Goal: Task Accomplishment & Management: Manage account settings

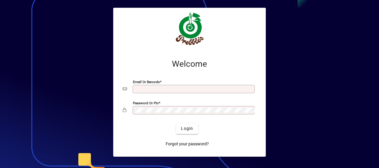
type input "**********"
click at [188, 126] on span "Login" at bounding box center [187, 129] width 12 height 6
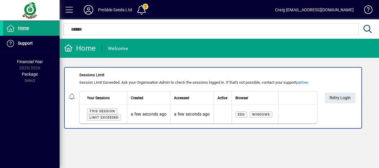
click at [341, 96] on span "Retry Login" at bounding box center [340, 98] width 21 height 10
click at [142, 9] on span at bounding box center [141, 10] width 14 height 14
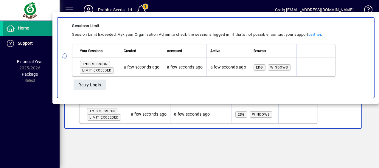
click at [234, 4] on div at bounding box center [189, 84] width 379 height 168
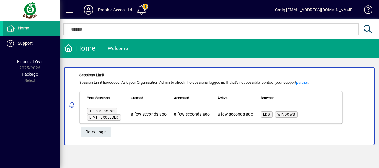
click at [47, 107] on div "Home Support Knowledge Base Release Notes Financial Year 2025/2026 Package Sele…" at bounding box center [30, 84] width 60 height 168
click at [99, 134] on span "Retry Login" at bounding box center [96, 132] width 21 height 10
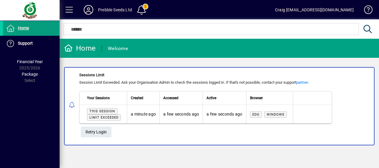
click at [169, 63] on form "Home Welcome Sessions Limit Session Limit Exceeded. Ask your Organisation Admin…" at bounding box center [220, 94] width 320 height 110
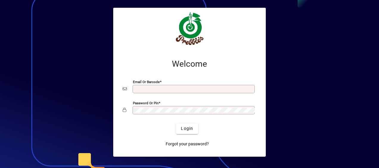
type input "**********"
click at [188, 128] on span "Login" at bounding box center [187, 129] width 12 height 6
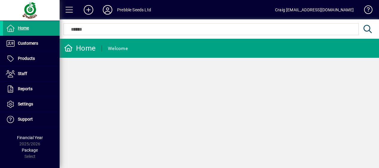
click at [322, 11] on div "Craig craig@prebbleseeds.co.nz" at bounding box center [314, 10] width 79 height 10
click at [336, 11] on div "Craig craig@prebbleseeds.co.nz" at bounding box center [314, 10] width 79 height 10
click at [281, 6] on mat-toolbar-row "Prebble Seeds Ltd Craig craig@prebbleseeds.co.nz" at bounding box center [220, 9] width 320 height 19
click at [296, 11] on div "Craig craig@prebbleseeds.co.nz" at bounding box center [314, 10] width 79 height 10
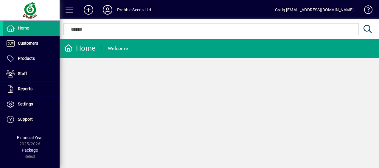
click at [334, 11] on div "Craig craig@prebbleseeds.co.nz" at bounding box center [314, 10] width 79 height 10
click at [340, 8] on div "Craig craig@prebbleseeds.co.nz" at bounding box center [314, 10] width 79 height 10
click at [313, 9] on div "Craig craig@prebbleseeds.co.nz" at bounding box center [314, 10] width 79 height 10
drag, startPoint x: 313, startPoint y: 9, endPoint x: 272, endPoint y: 7, distance: 41.8
click at [272, 7] on mat-toolbar-row "Prebble Seeds Ltd Craig craig@prebbleseeds.co.nz" at bounding box center [220, 9] width 320 height 19
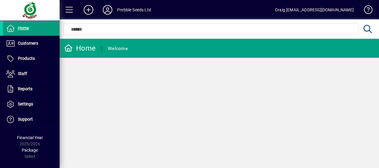
click at [327, 10] on div "Craig craig@prebbleseeds.co.nz" at bounding box center [314, 10] width 79 height 10
drag, startPoint x: 327, startPoint y: 10, endPoint x: 287, endPoint y: 7, distance: 40.1
click at [287, 7] on mat-toolbar-row "Prebble Seeds Ltd Craig craig@prebbleseeds.co.nz" at bounding box center [220, 9] width 320 height 19
click at [298, 10] on div "Craig craig@prebbleseeds.co.nz" at bounding box center [314, 10] width 79 height 10
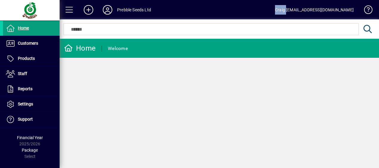
click at [298, 10] on div "Craig craig@prebbleseeds.co.nz" at bounding box center [314, 10] width 79 height 10
drag, startPoint x: 298, startPoint y: 10, endPoint x: 283, endPoint y: 9, distance: 14.9
click at [283, 9] on mat-toolbar-row "Prebble Seeds Ltd Craig craig@prebbleseeds.co.nz" at bounding box center [220, 9] width 320 height 19
click at [108, 8] on icon at bounding box center [108, 10] width 12 height 10
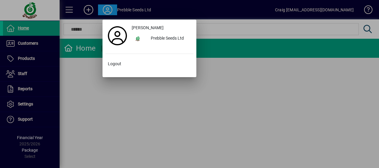
click at [83, 69] on div at bounding box center [189, 84] width 379 height 168
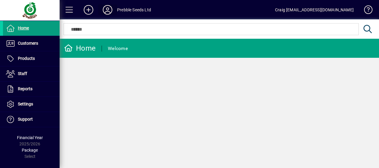
click at [110, 10] on icon at bounding box center [108, 10] width 12 height 10
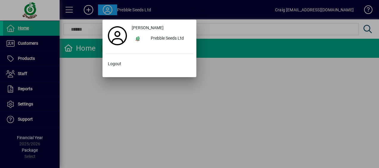
click at [117, 63] on span "Logout" at bounding box center [114, 64] width 13 height 6
